Goal: Task Accomplishment & Management: Complete application form

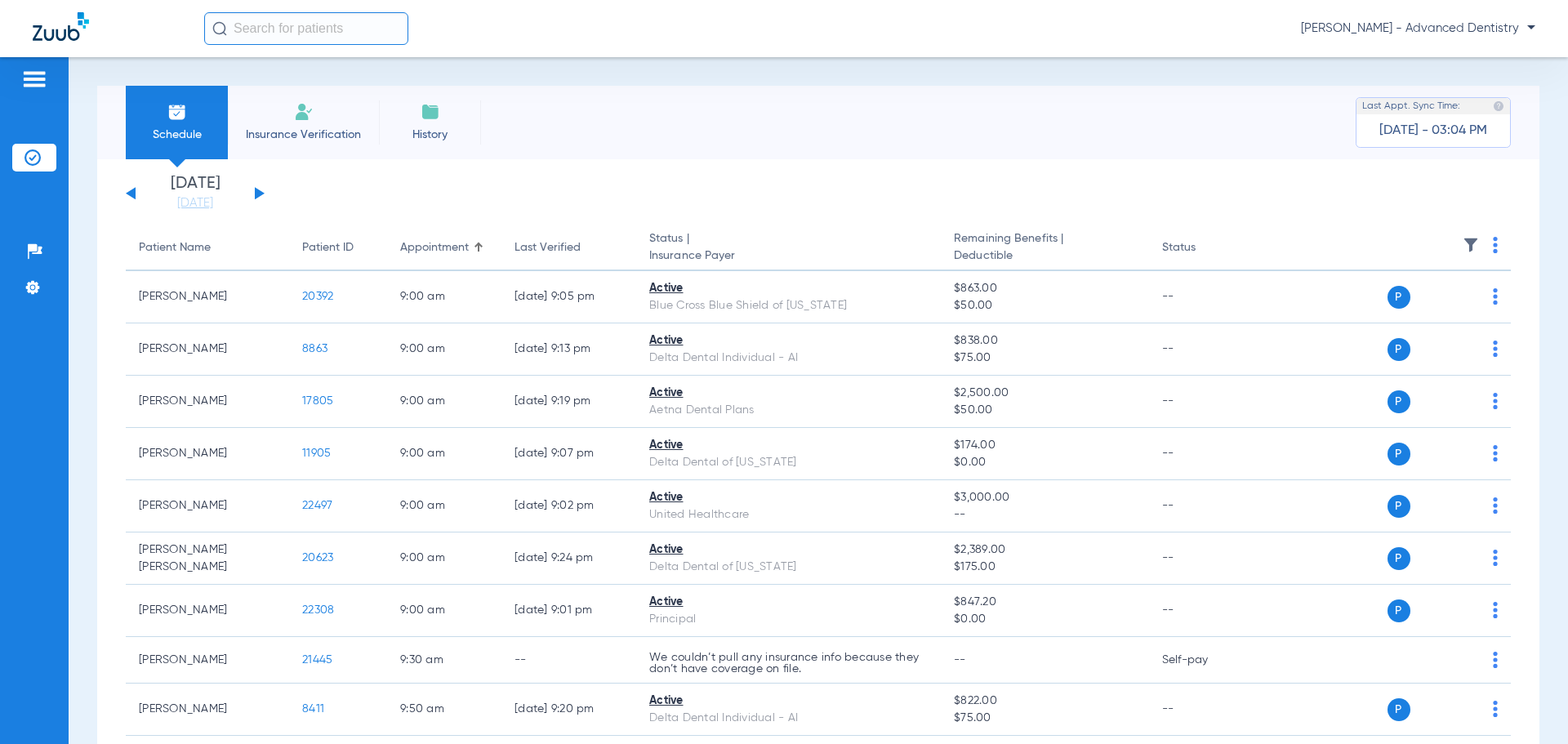
click at [256, 188] on button at bounding box center [259, 193] width 9 height 12
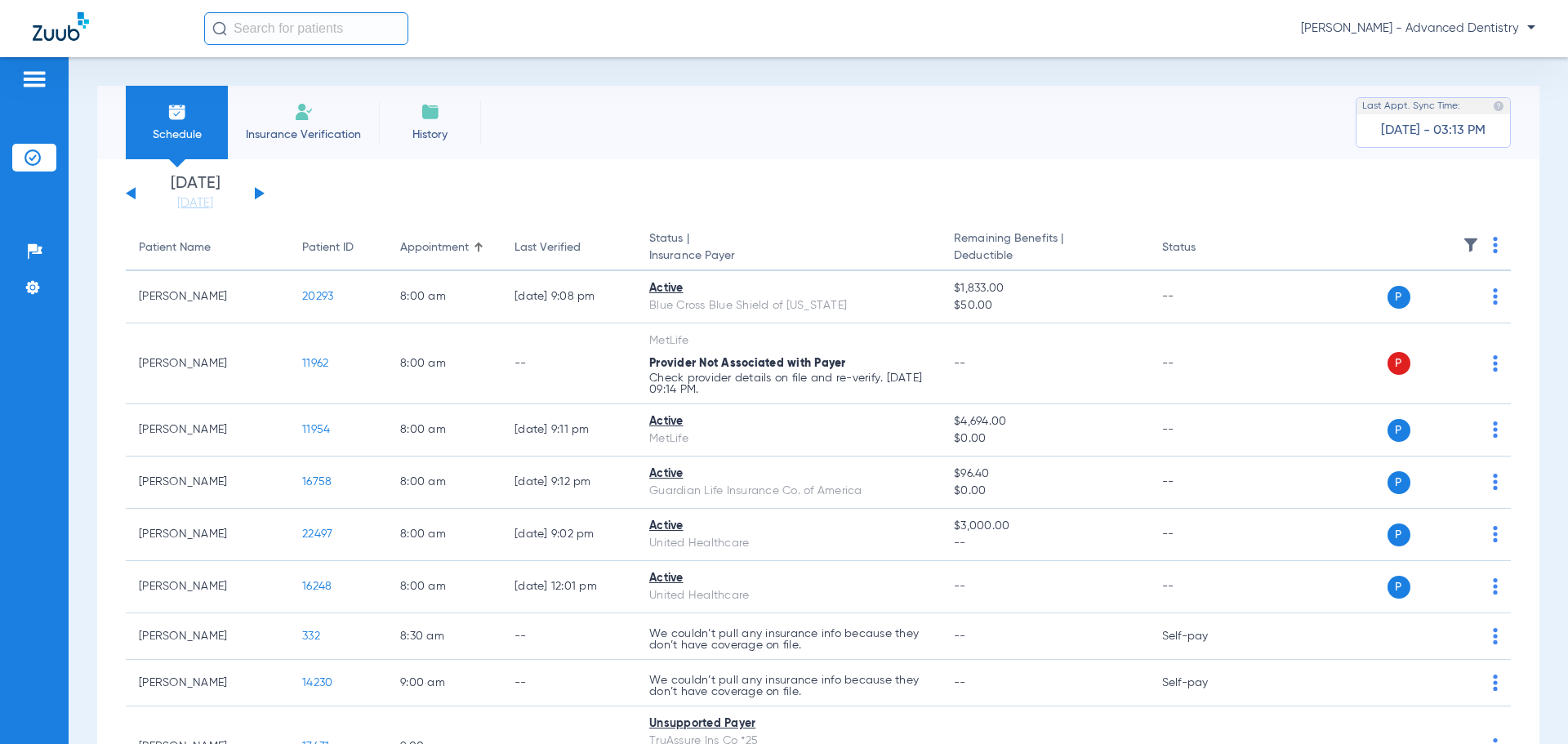
click at [130, 188] on div "[DATE] [DATE] [DATE] [DATE] [DATE] [DATE] [DATE] [DATE] [DATE] [DATE] [DATE] [D…" at bounding box center [196, 194] width 139 height 36
click at [130, 191] on button at bounding box center [130, 193] width 9 height 12
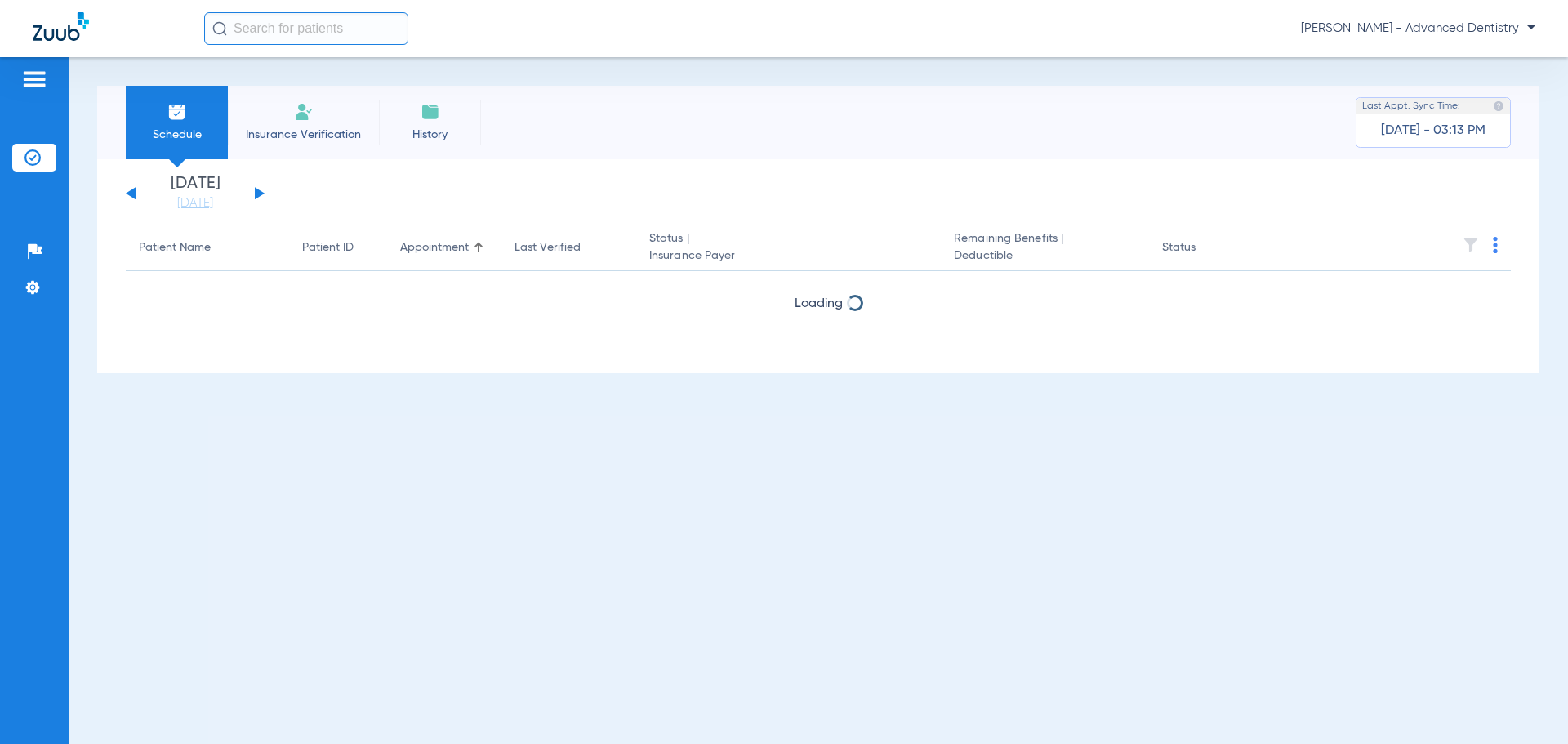
click at [313, 108] on img at bounding box center [304, 112] width 20 height 20
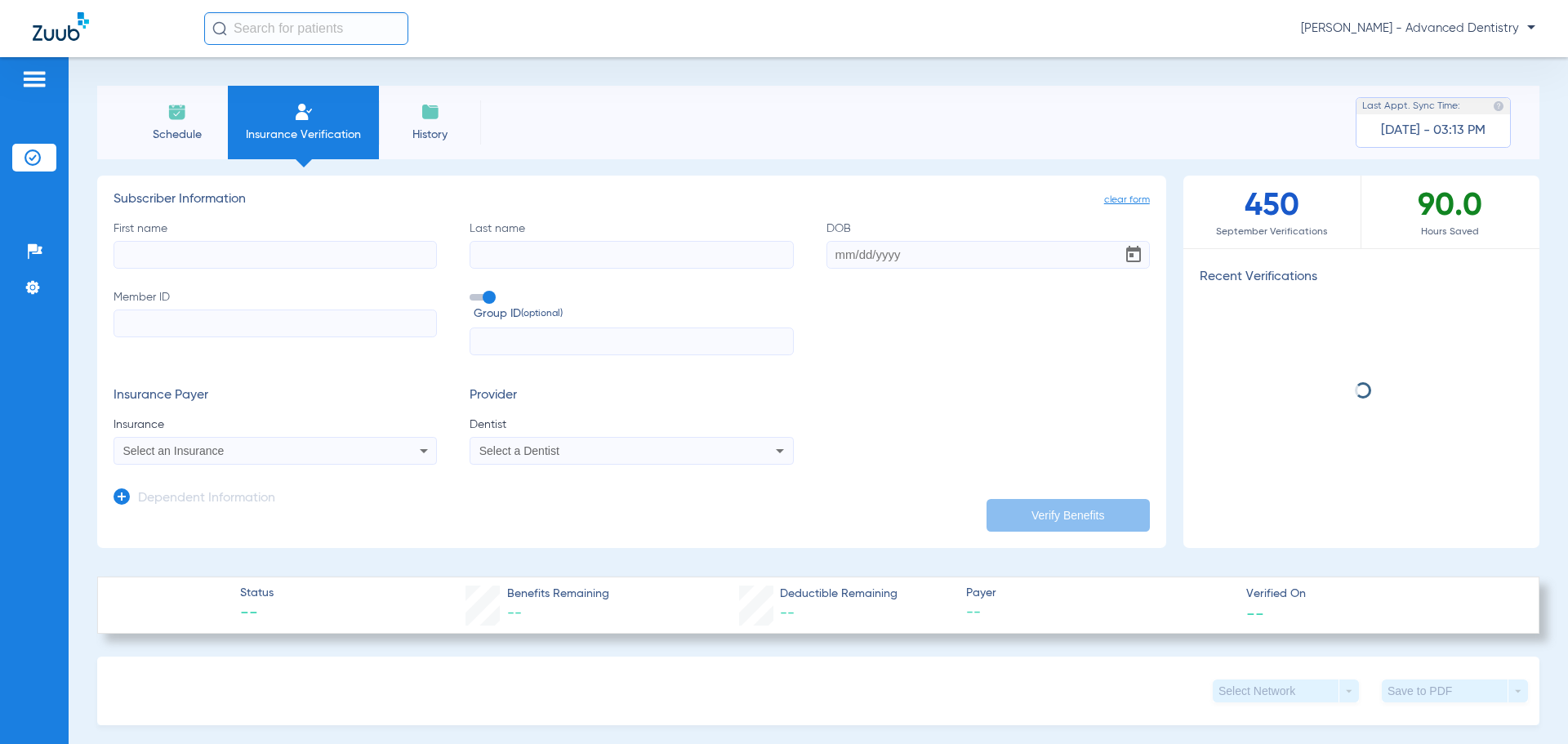
click at [208, 254] on input "First name" at bounding box center [274, 255] width 323 height 27
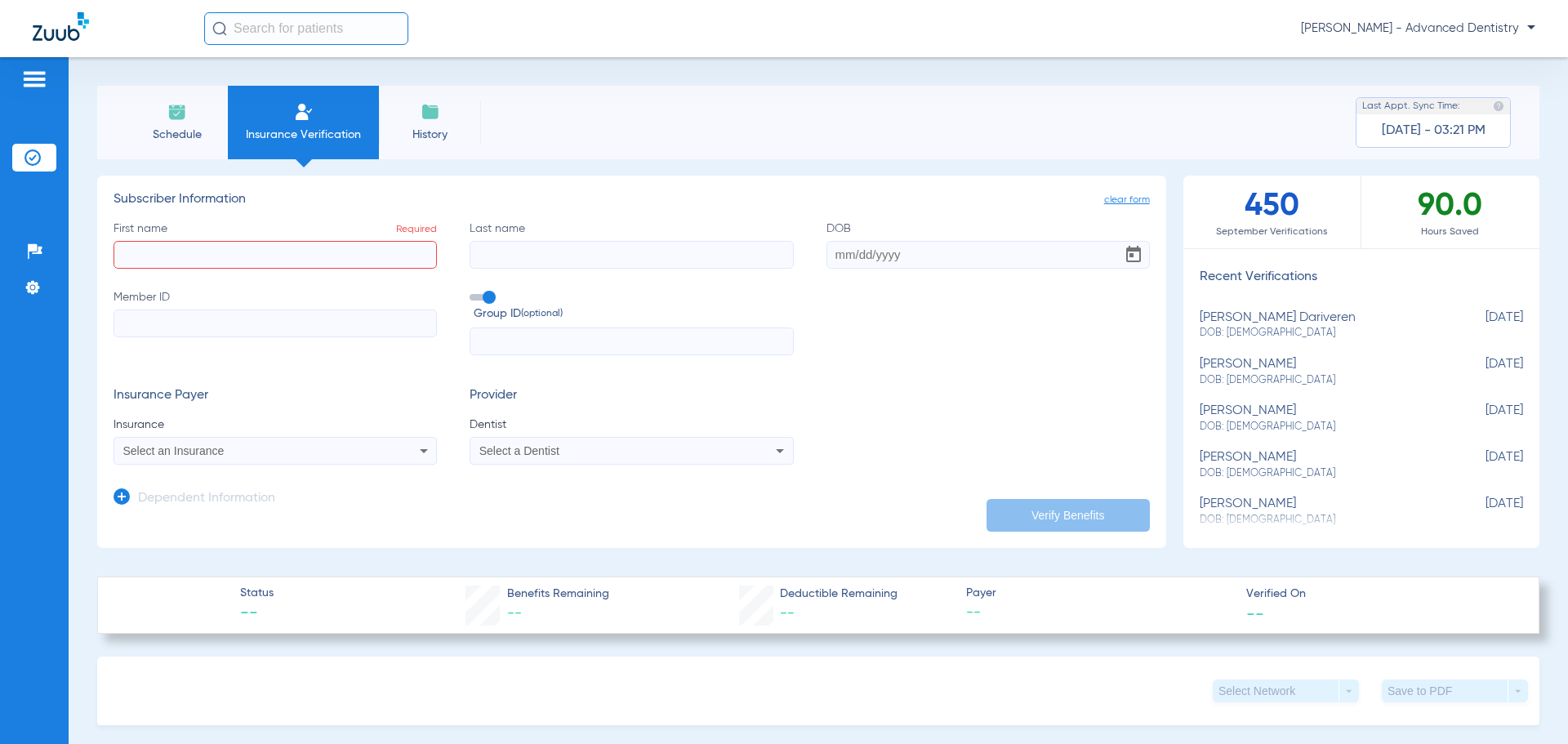
click at [150, 118] on li "Schedule" at bounding box center [177, 123] width 102 height 74
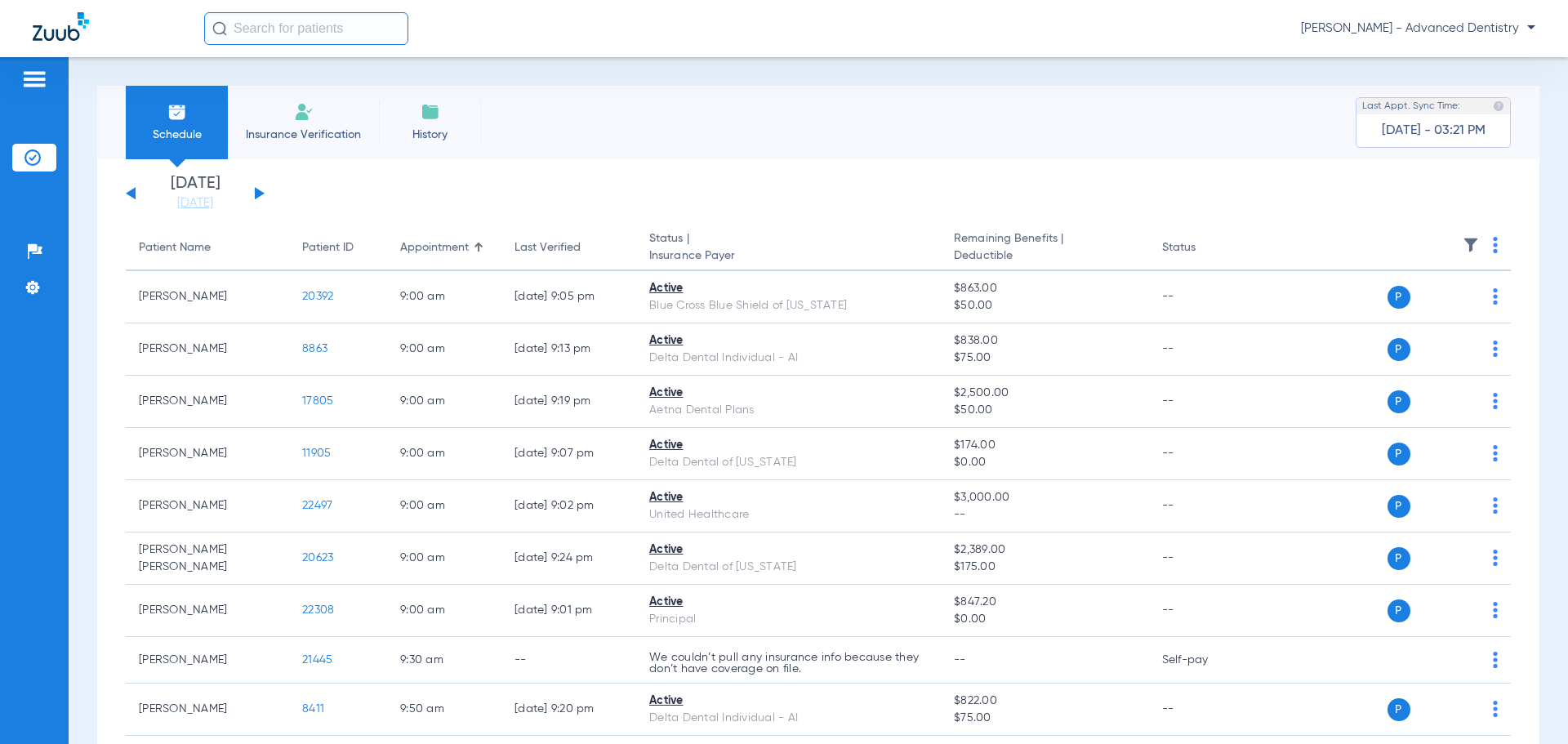
click at [39, 157] on img at bounding box center [33, 157] width 16 height 16
drag, startPoint x: 19, startPoint y: 58, endPoint x: 46, endPoint y: 87, distance: 39.6
click at [19, 59] on div "Patients Insurance Verification Setup Help Center Settings" at bounding box center [34, 429] width 69 height 744
click at [48, 88] on div at bounding box center [33, 82] width 44 height 25
click at [321, 114] on li "Insurance Verification" at bounding box center [304, 123] width 151 height 74
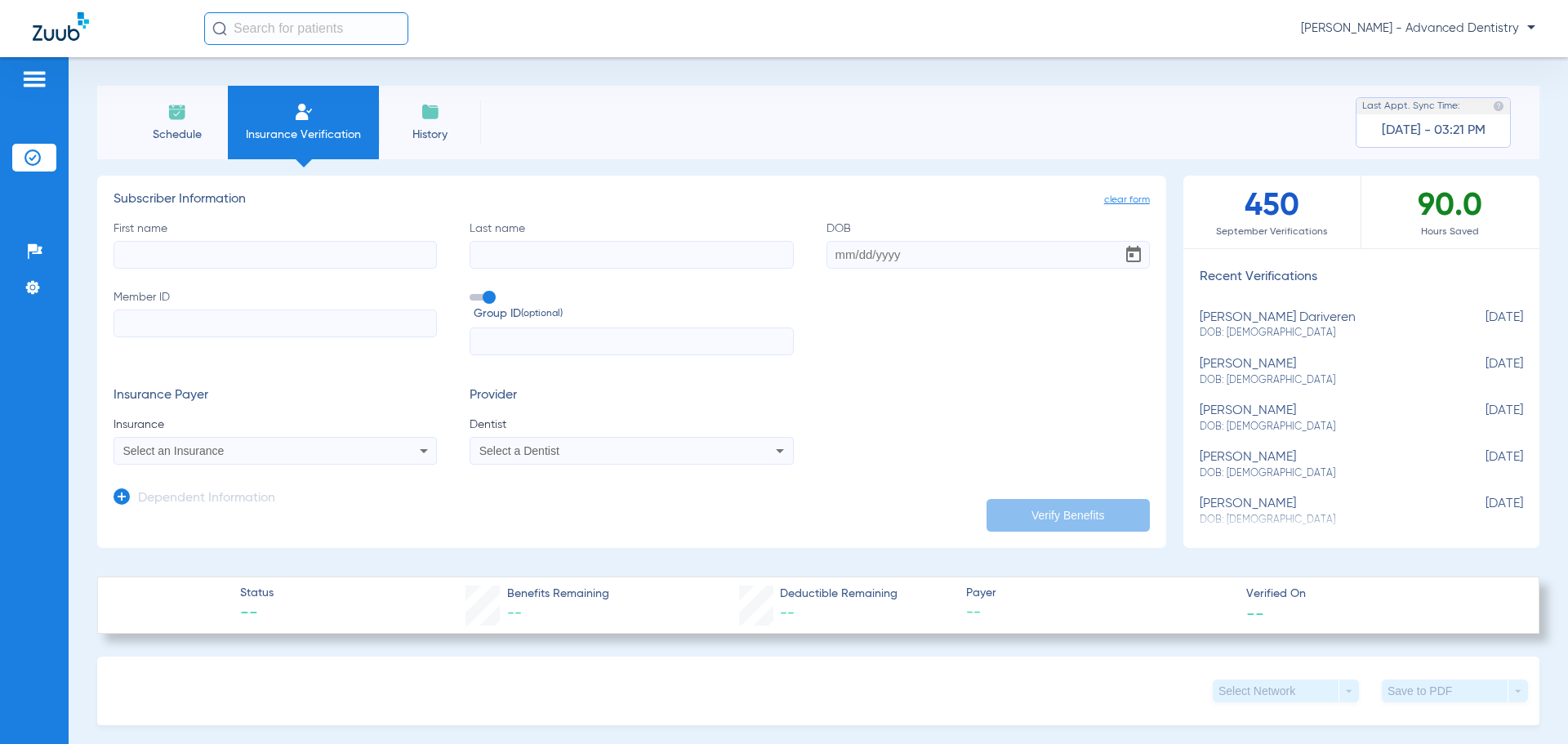
click at [161, 92] on li "Schedule" at bounding box center [177, 123] width 102 height 74
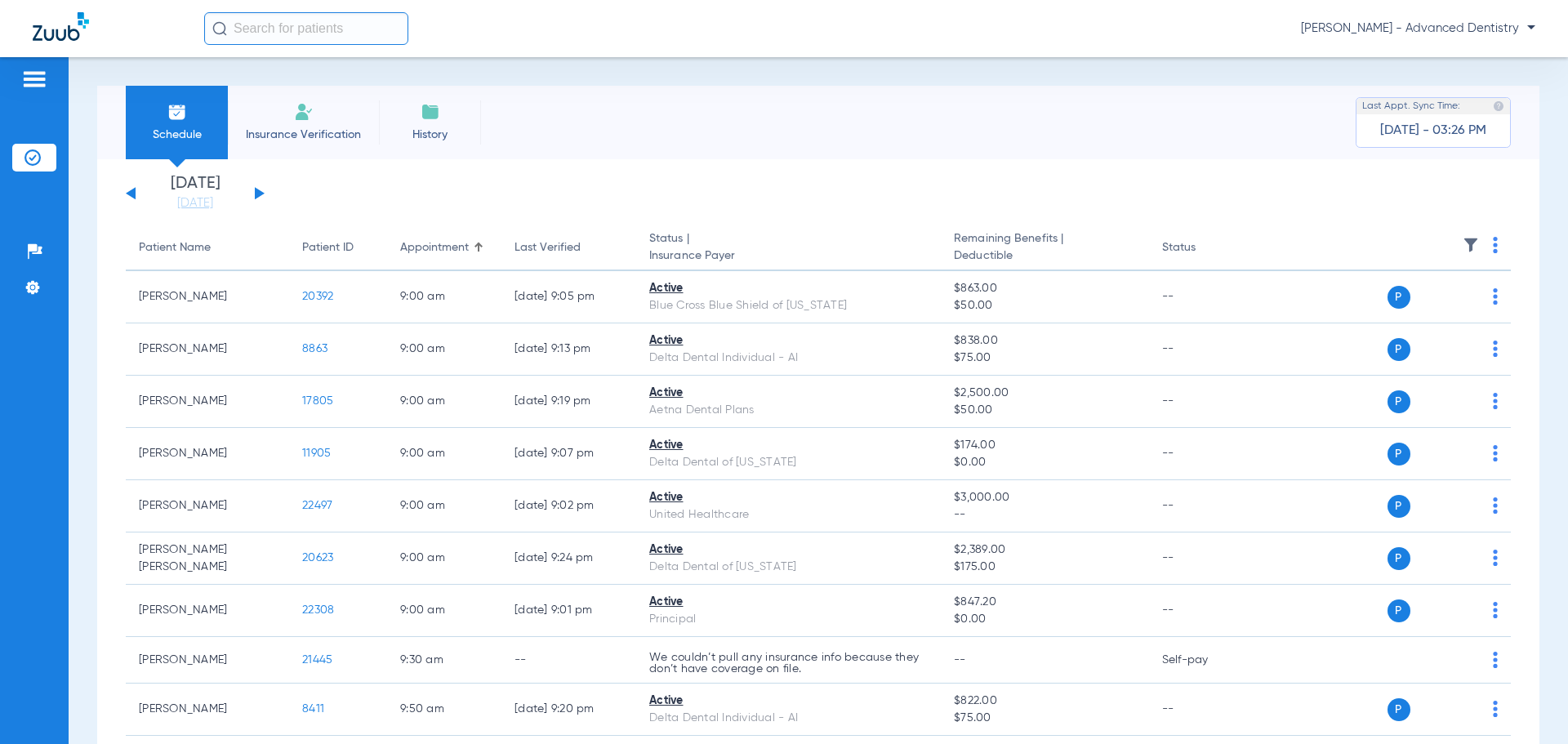
click at [259, 191] on button at bounding box center [259, 193] width 9 height 12
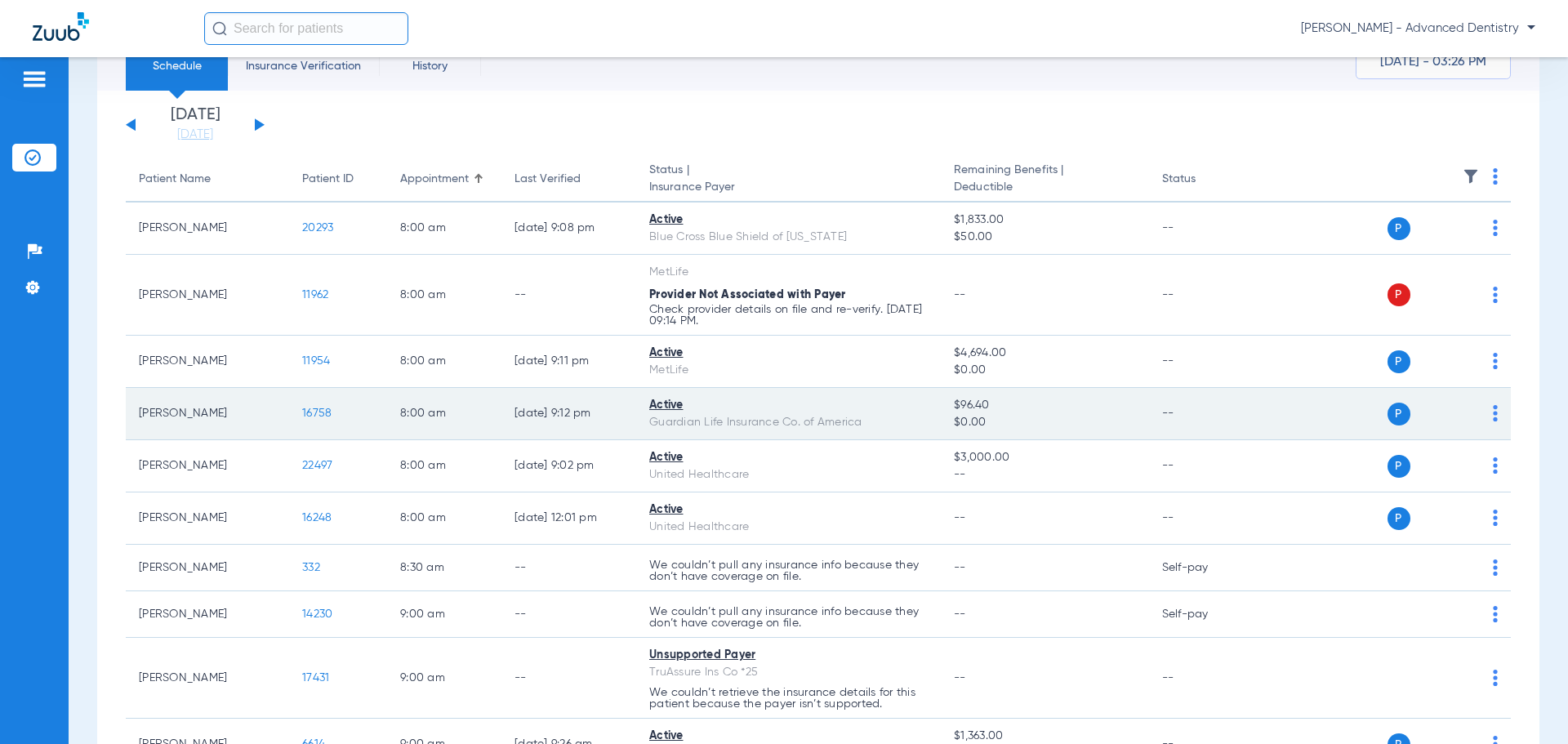
scroll to position [163, 0]
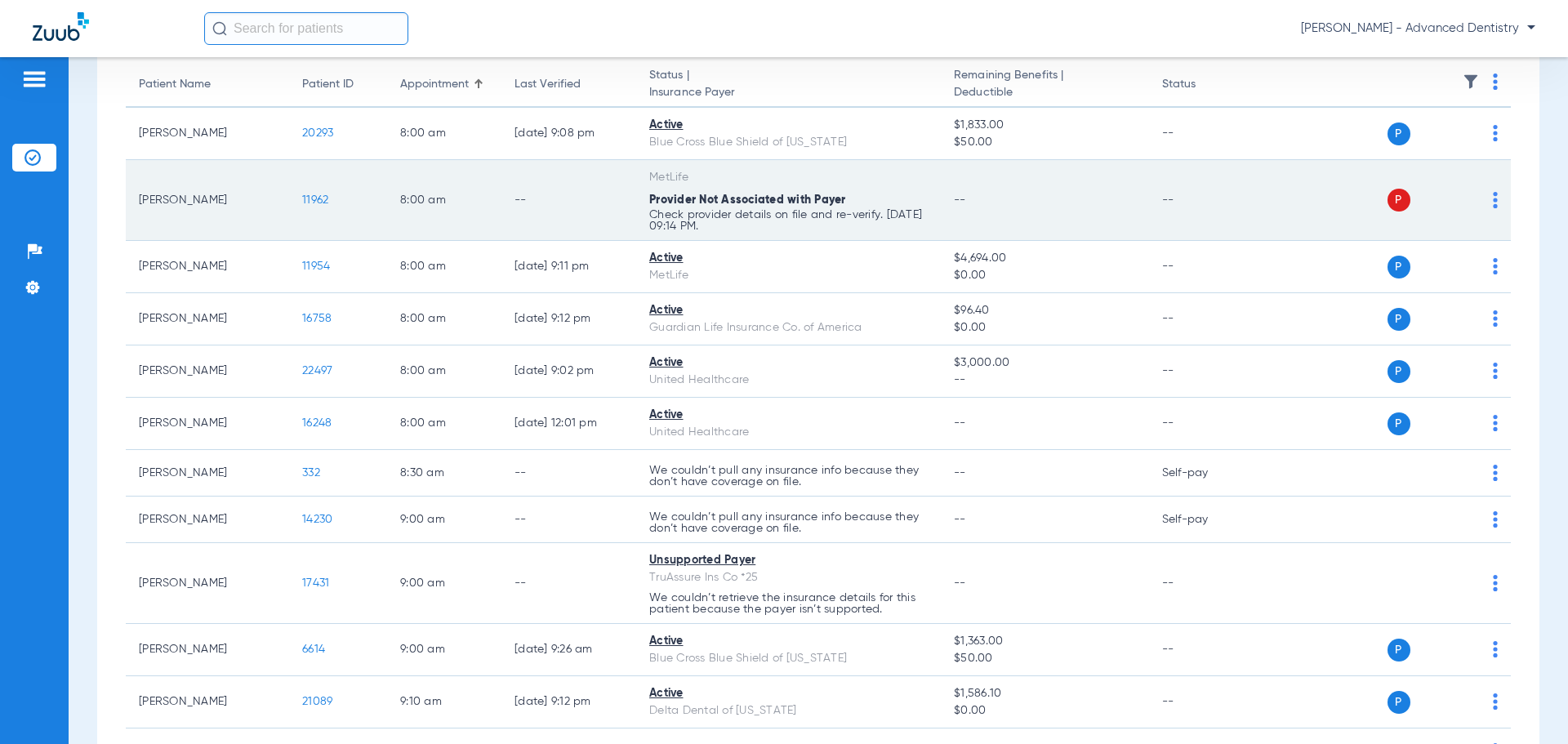
click at [307, 197] on span "11962" at bounding box center [315, 200] width 26 height 11
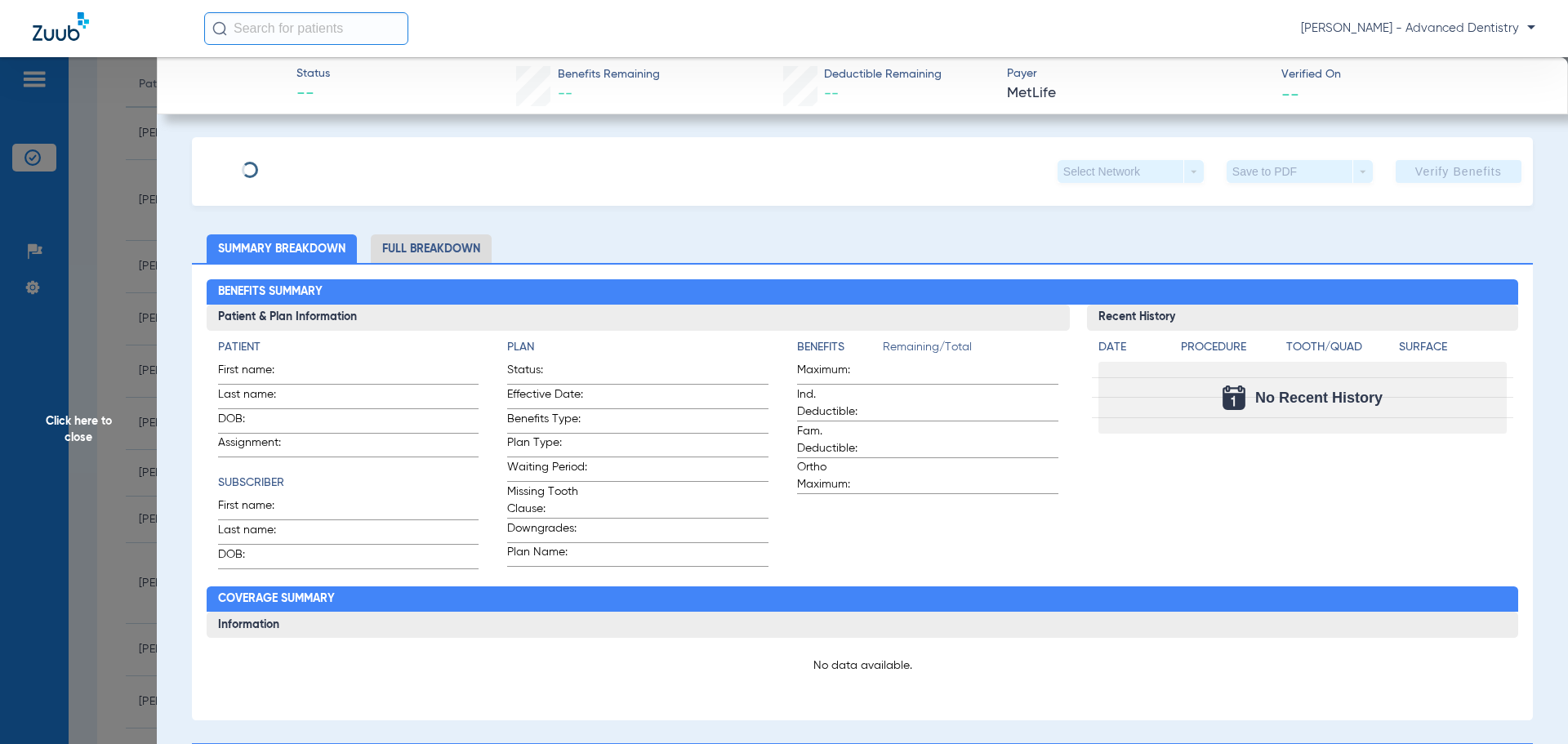
type input "[PERSON_NAME]"
type input "[DATE]"
type input "331701532"
type input "5369991"
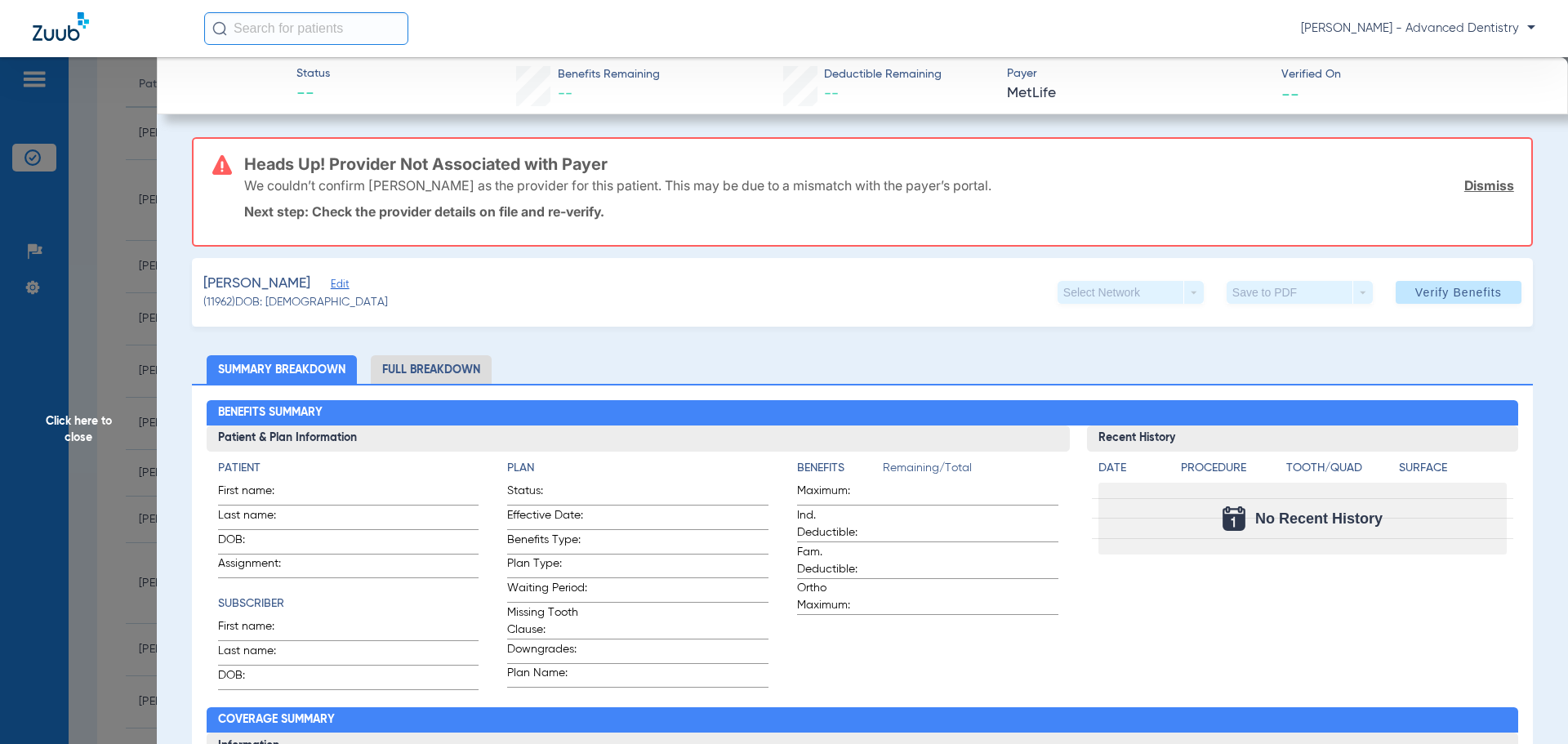
click at [346, 285] on span "Edit" at bounding box center [338, 287] width 15 height 15
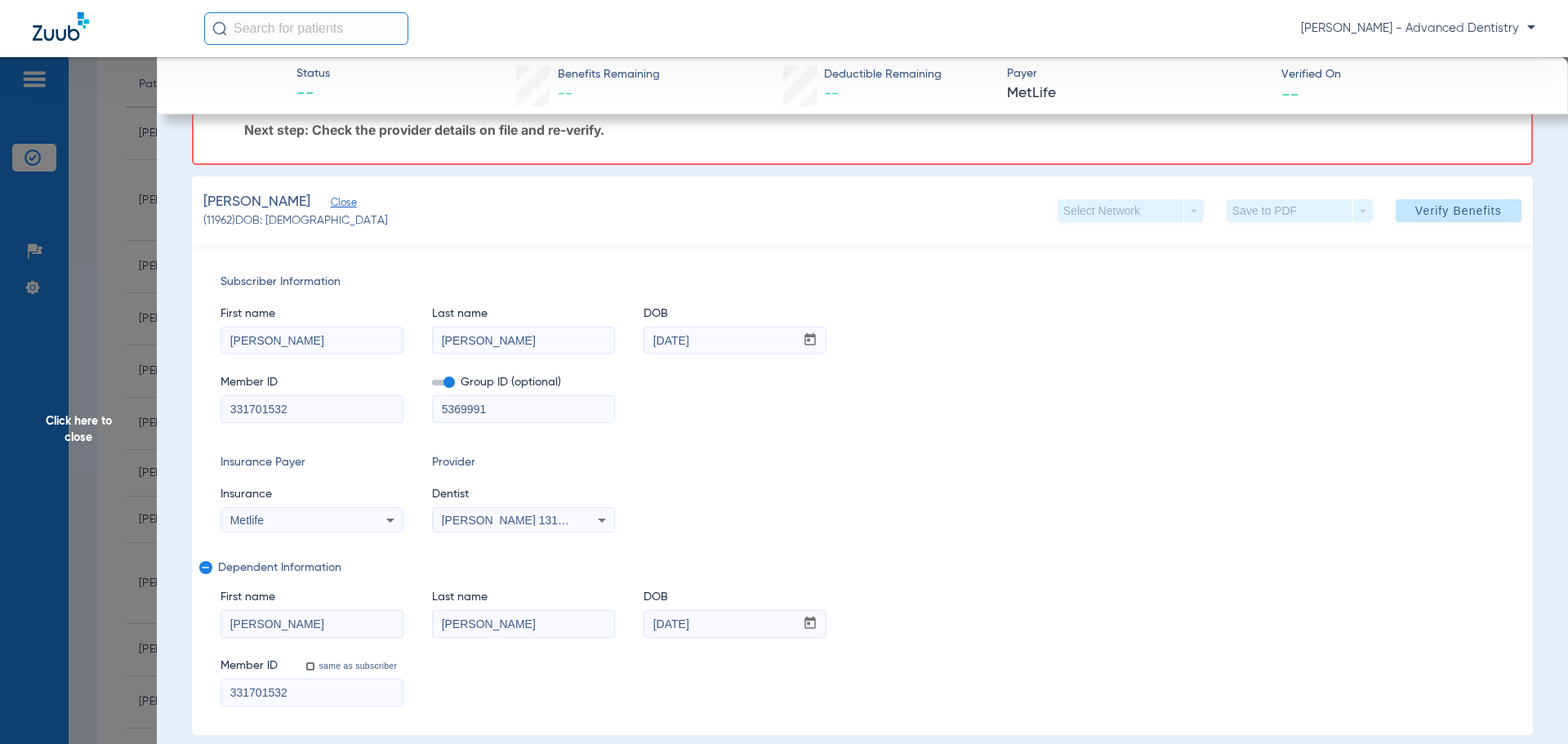
scroll to position [0, 0]
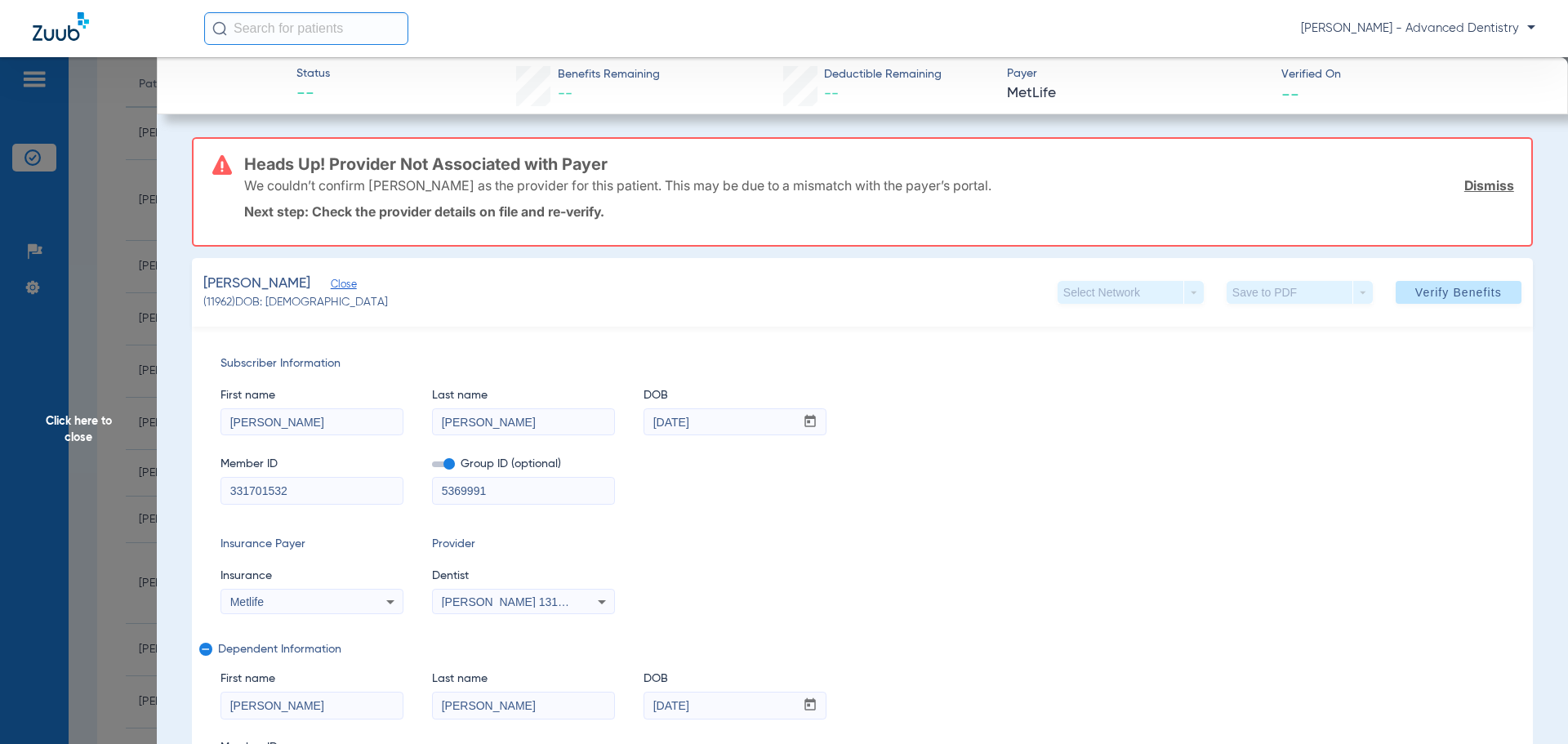
click at [45, 426] on span "Click here to close" at bounding box center [78, 429] width 157 height 744
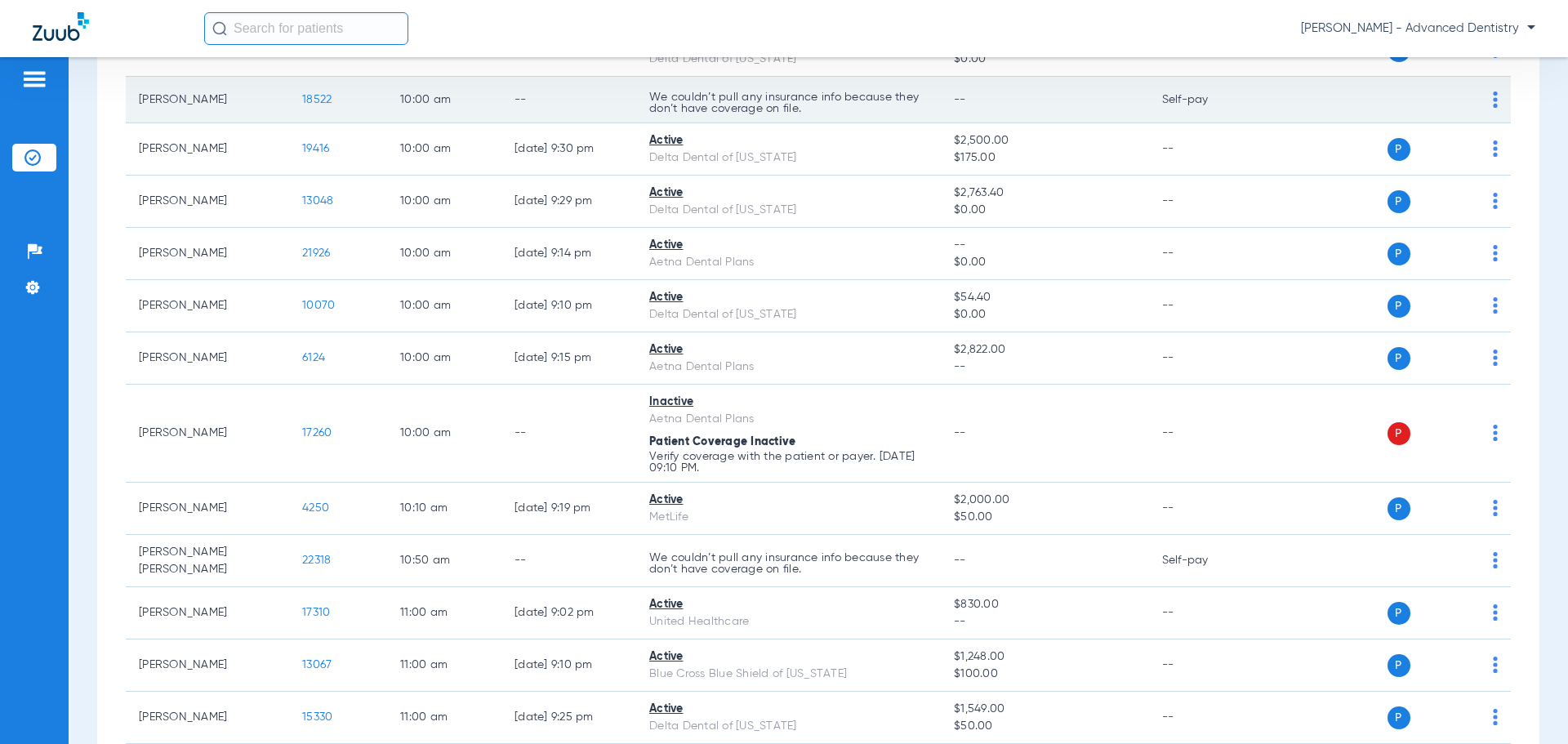
scroll to position [817, 0]
